Goal: Navigation & Orientation: Find specific page/section

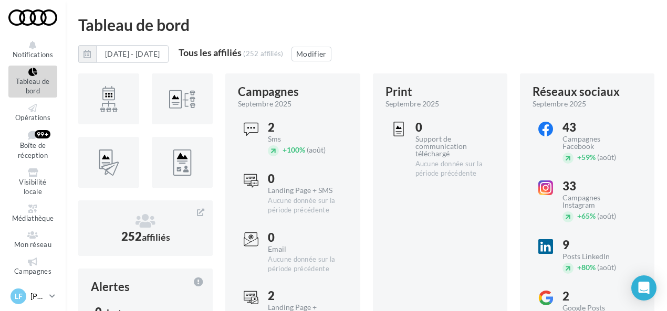
click at [29, 297] on div "LF [PERSON_NAME] [EMAIL_ADDRESS][DOMAIN_NAME]" at bounding box center [27, 297] width 35 height 16
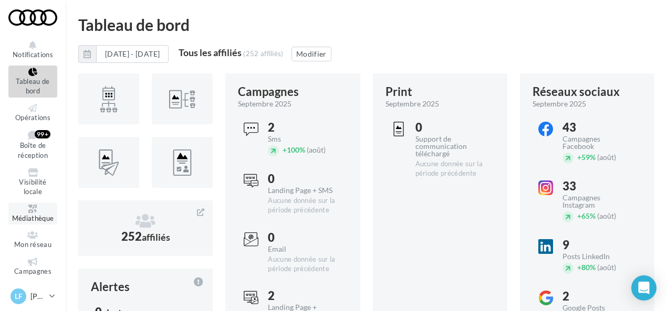
click at [25, 213] on icon at bounding box center [33, 209] width 43 height 8
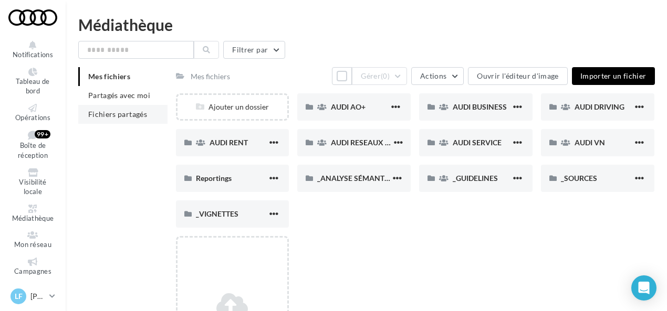
click at [136, 111] on span "Fichiers partagés" at bounding box center [117, 114] width 59 height 9
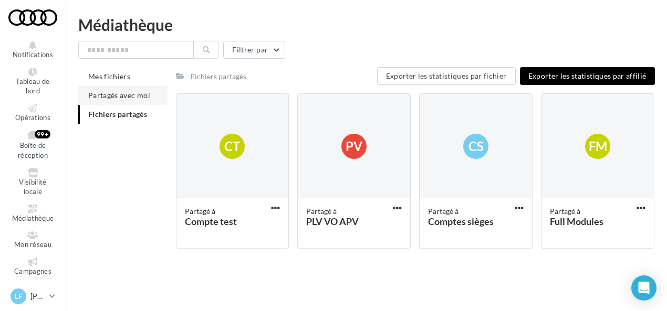
click at [120, 99] on span "Partagés avec moi" at bounding box center [119, 95] width 62 height 9
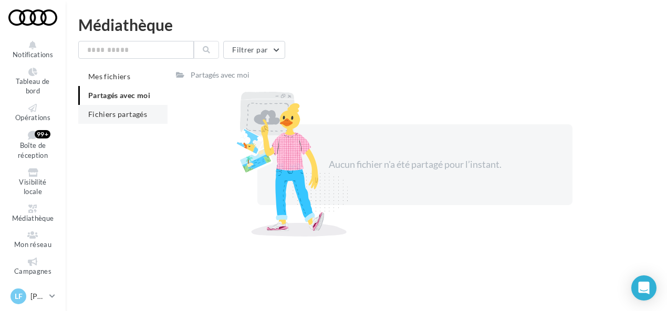
click at [115, 118] on span "Fichiers partagés" at bounding box center [117, 114] width 59 height 9
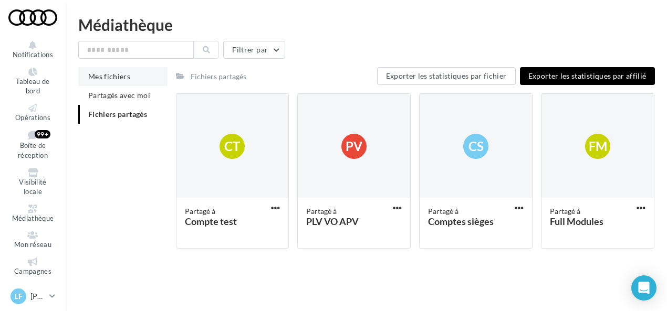
click at [123, 78] on span "Mes fichiers" at bounding box center [109, 76] width 42 height 9
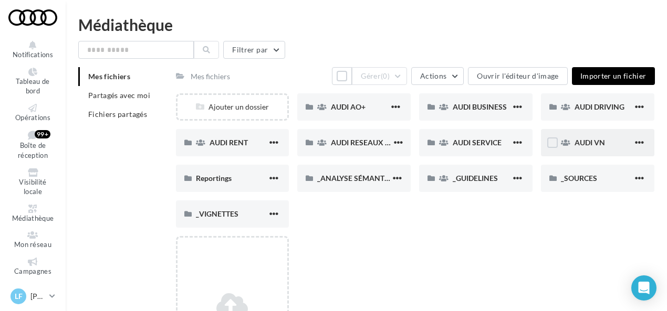
click at [566, 149] on div "AUDI VN" at bounding box center [597, 142] width 113 height 27
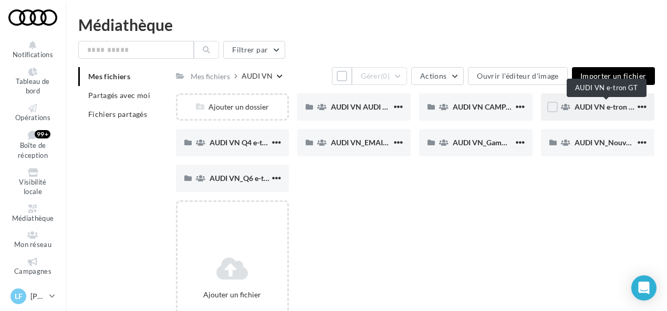
click at [581, 111] on span "AUDI VN e-tron GT" at bounding box center [606, 106] width 64 height 9
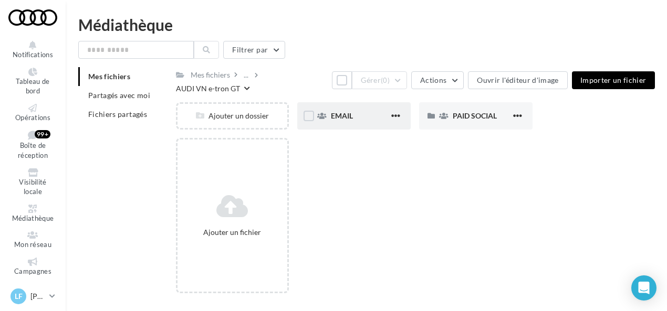
click at [354, 115] on div "EMAIL" at bounding box center [353, 115] width 113 height 27
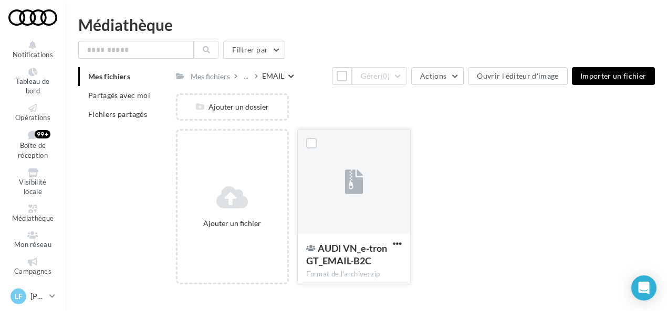
click at [342, 203] on div at bounding box center [354, 182] width 112 height 105
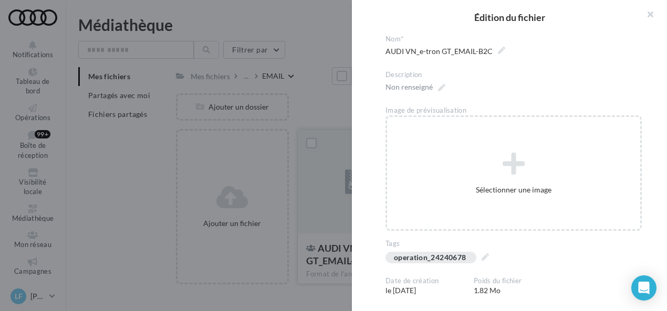
click at [342, 293] on div "**********" at bounding box center [415, 293] width 479 height 0
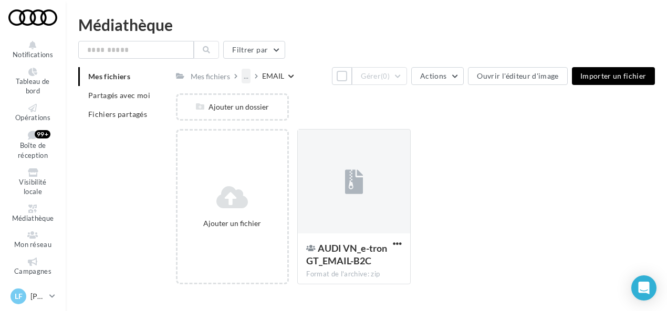
click at [245, 78] on div "..." at bounding box center [245, 76] width 9 height 15
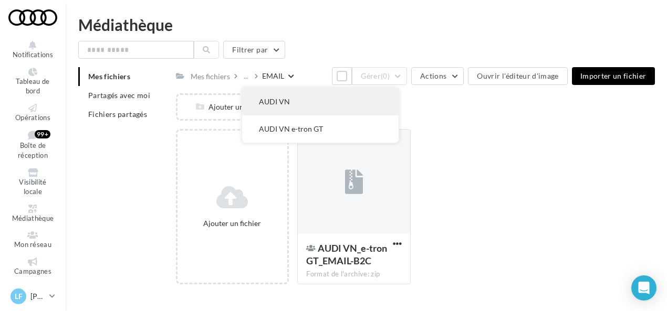
click at [265, 99] on button "AUDI VN" at bounding box center [320, 101] width 156 height 27
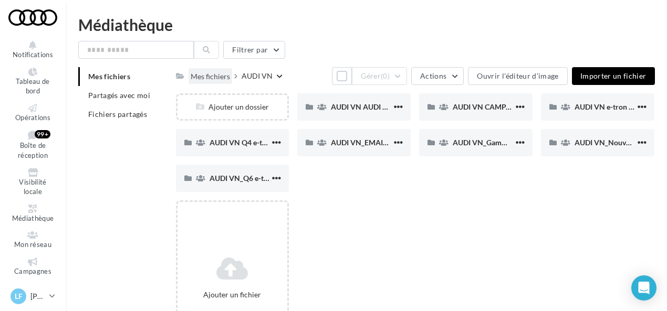
click at [203, 81] on div "Mes fichiers" at bounding box center [210, 76] width 39 height 10
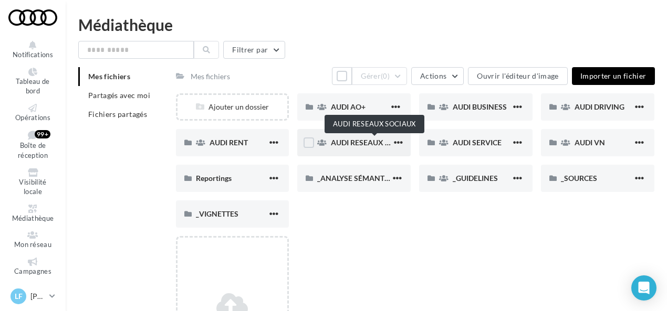
click at [344, 145] on span "AUDI RESEAUX SOCIAUX" at bounding box center [374, 142] width 87 height 9
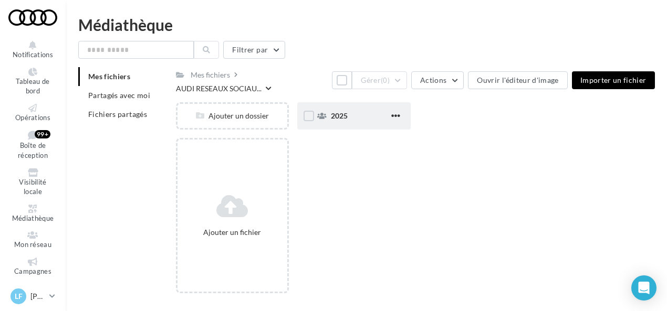
click at [328, 102] on div "2025" at bounding box center [353, 115] width 113 height 27
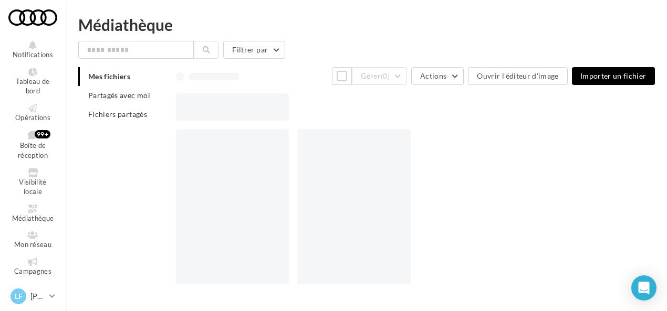
click at [328, 95] on div at bounding box center [419, 106] width 487 height 27
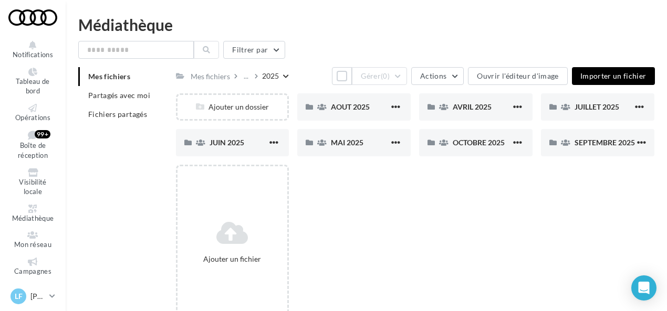
click at [328, 95] on div "AOUT 2025" at bounding box center [353, 106] width 113 height 27
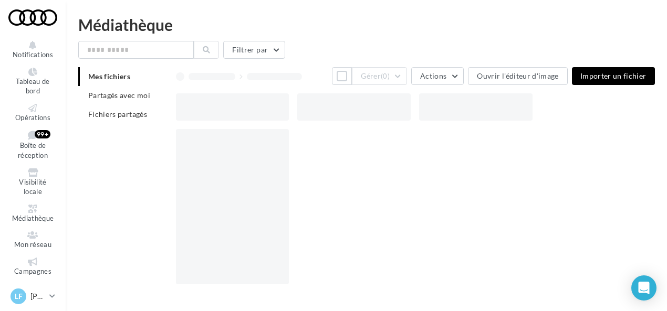
click at [328, 95] on div at bounding box center [353, 106] width 113 height 27
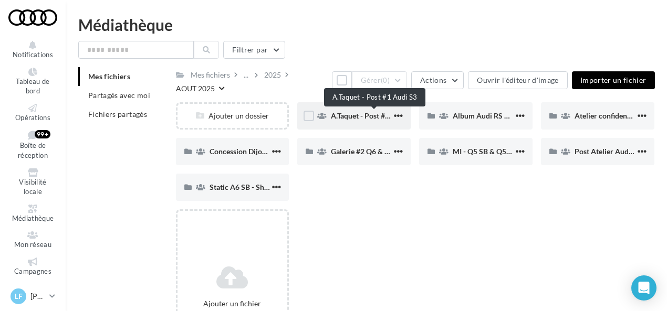
click at [341, 113] on span "A.Taquet - Post #1 Audi S3" at bounding box center [374, 115] width 86 height 9
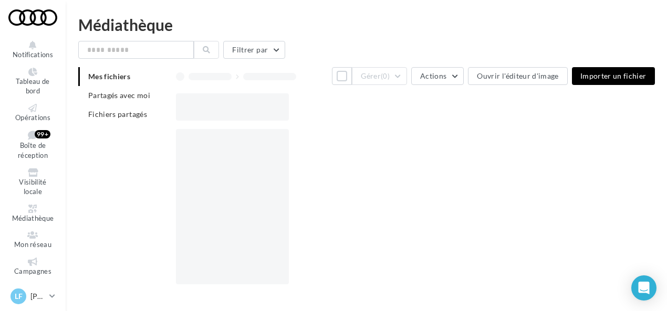
click at [341, 113] on div at bounding box center [419, 106] width 487 height 27
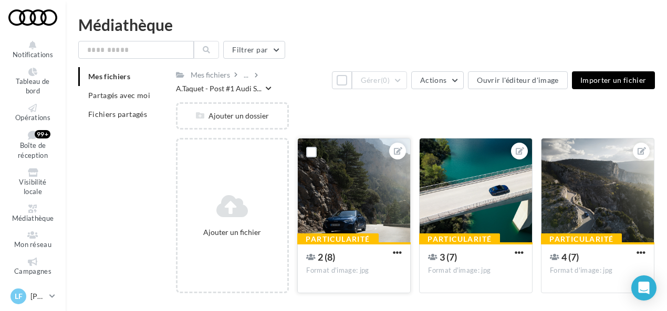
click at [352, 211] on div at bounding box center [354, 191] width 112 height 105
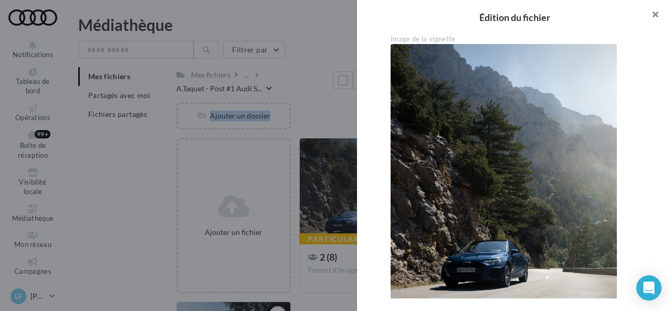
click at [649, 11] on button "button" at bounding box center [651, 15] width 42 height 31
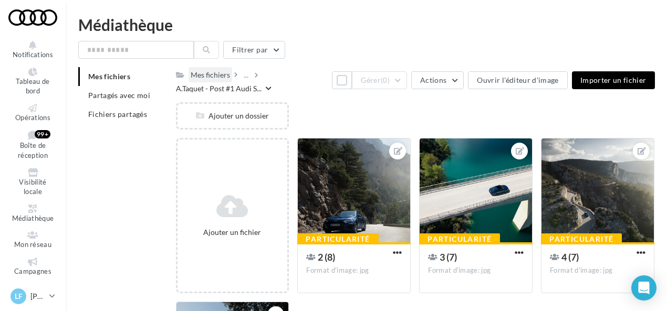
click at [214, 79] on div "Mes fichiers" at bounding box center [210, 75] width 39 height 10
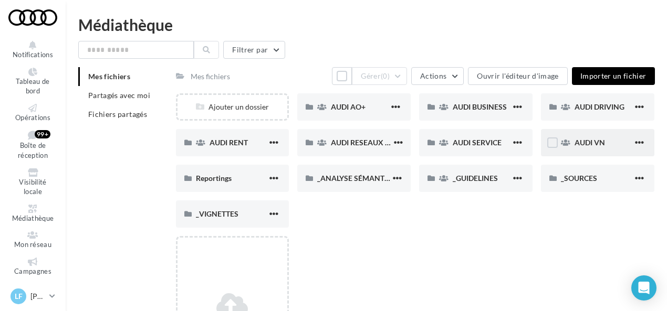
click at [586, 148] on div "AUDI VN" at bounding box center [603, 143] width 58 height 10
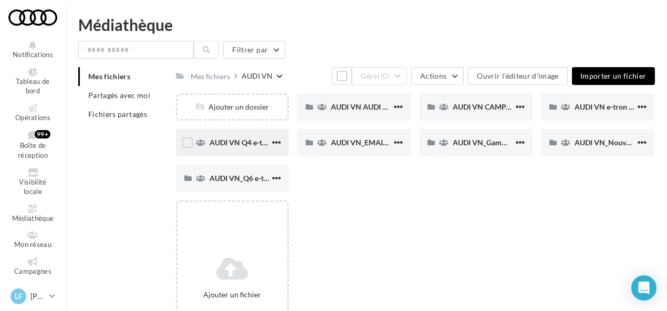
click at [219, 152] on div "AUDI VN Q4 e-tron sans offre" at bounding box center [232, 142] width 113 height 27
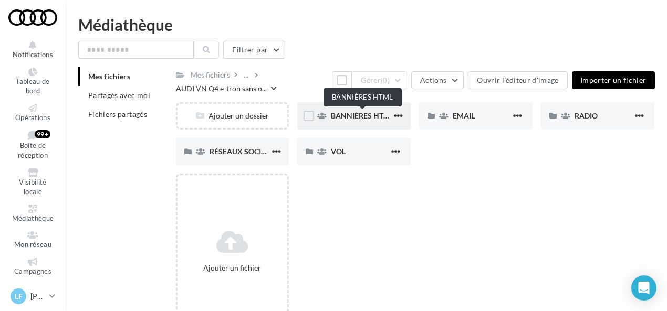
click at [367, 115] on span "BANNIÈRES HTML" at bounding box center [362, 115] width 63 height 9
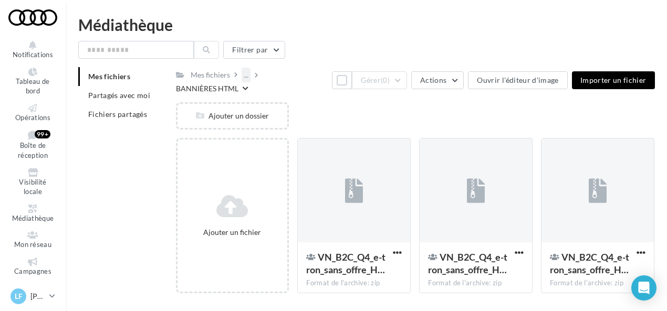
click at [247, 77] on div "..." at bounding box center [245, 75] width 9 height 15
click at [243, 77] on div "..." at bounding box center [245, 75] width 9 height 15
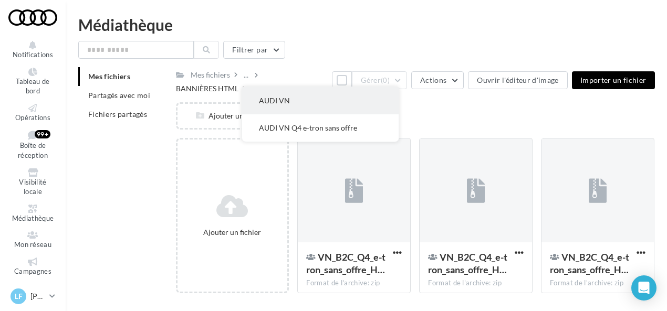
click at [285, 102] on button "AUDI VN" at bounding box center [320, 100] width 156 height 27
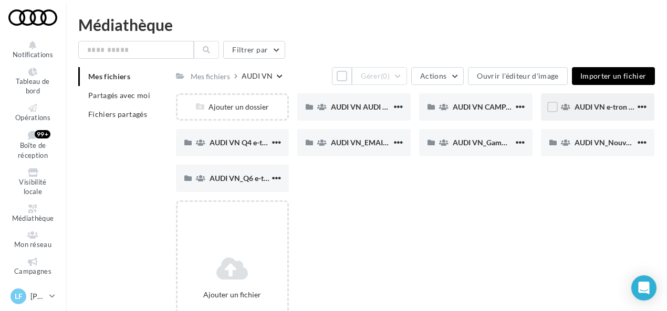
click at [593, 102] on div "AUDI VN e-tron GT" at bounding box center [604, 107] width 61 height 10
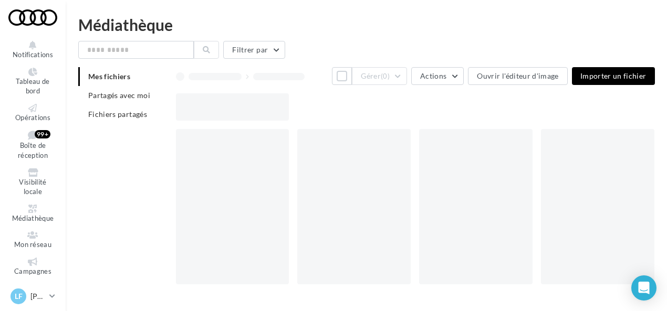
click at [593, 101] on div at bounding box center [419, 106] width 487 height 27
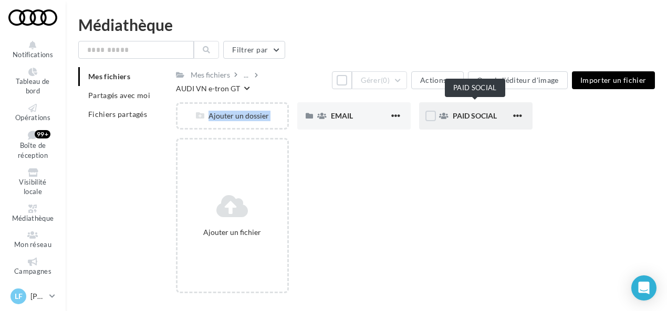
click at [477, 111] on span "PAID SOCIAL" at bounding box center [475, 115] width 44 height 9
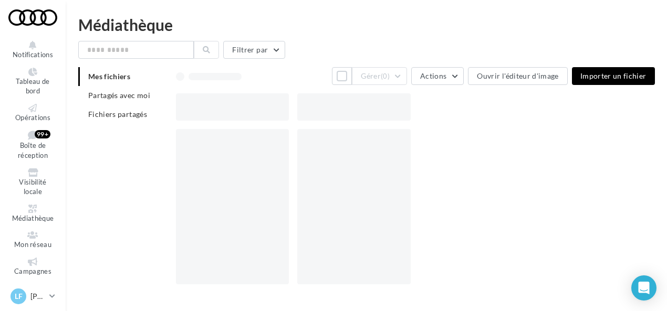
click at [477, 106] on div at bounding box center [419, 106] width 487 height 27
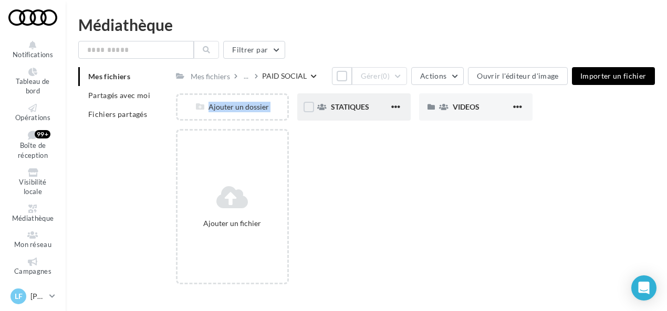
click at [355, 101] on div "STATIQUES" at bounding box center [353, 106] width 113 height 27
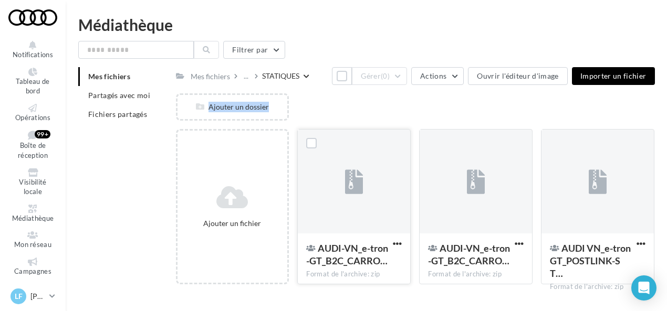
click at [346, 217] on div at bounding box center [354, 182] width 112 height 105
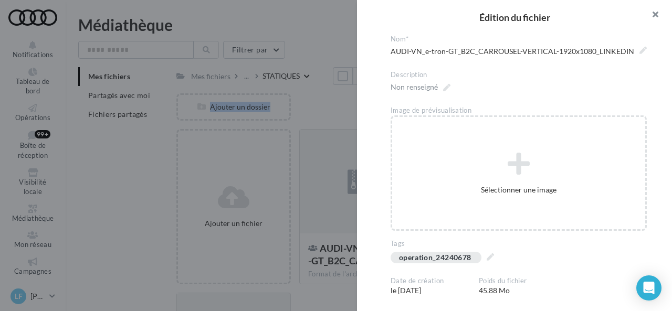
click at [656, 15] on button "button" at bounding box center [651, 15] width 42 height 31
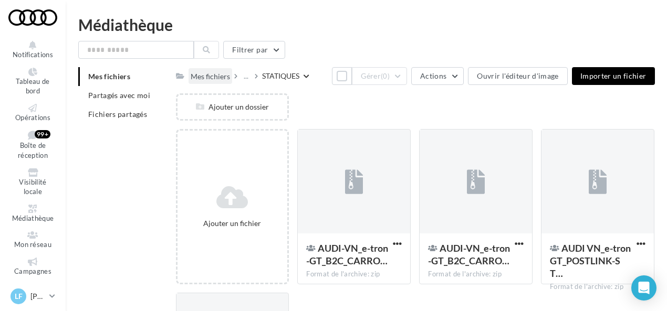
click at [213, 77] on div "Mes fichiers" at bounding box center [210, 76] width 39 height 10
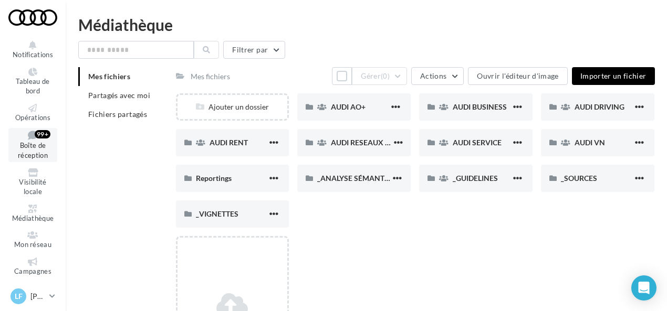
click at [40, 152] on span "Boîte de réception" at bounding box center [33, 151] width 30 height 18
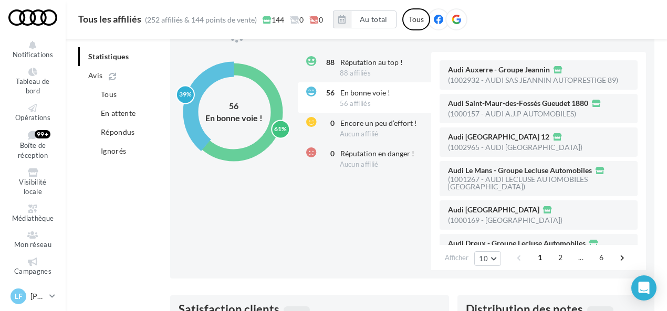
scroll to position [333, 0]
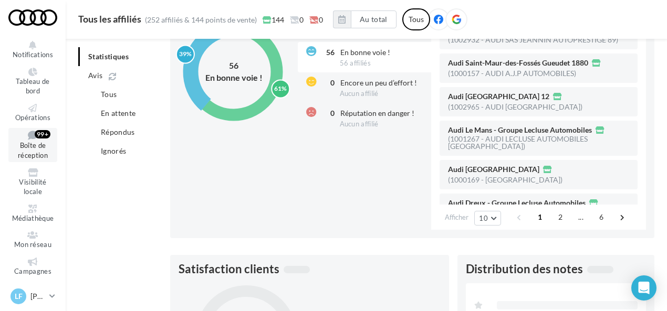
click at [37, 143] on span "Boîte de réception" at bounding box center [33, 151] width 30 height 18
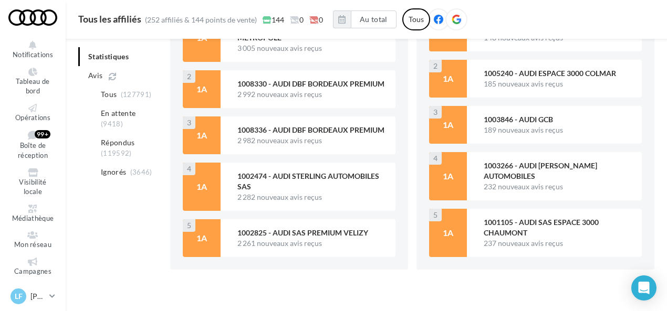
scroll to position [1484, 0]
